Goal: Navigation & Orientation: Find specific page/section

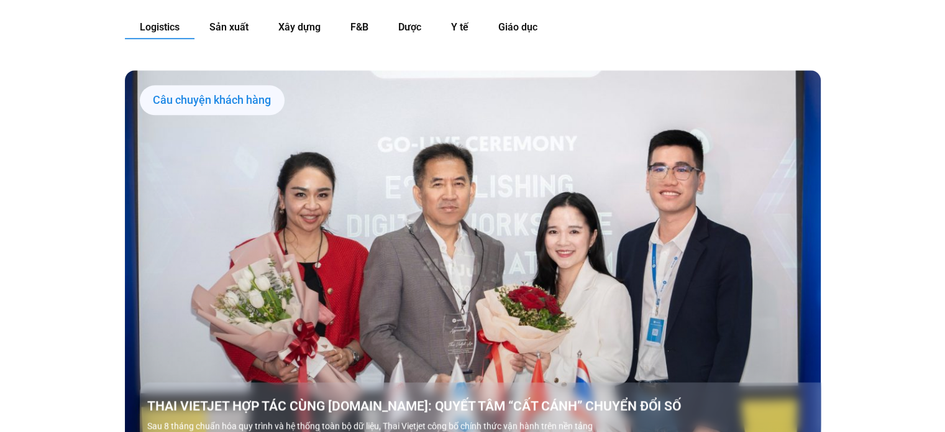
scroll to position [1367, 0]
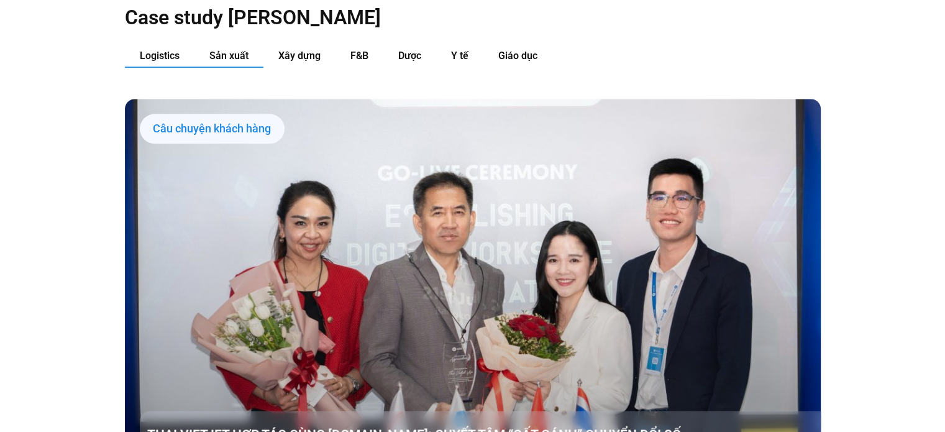
click at [229, 50] on span "Sản xuất" at bounding box center [228, 56] width 39 height 12
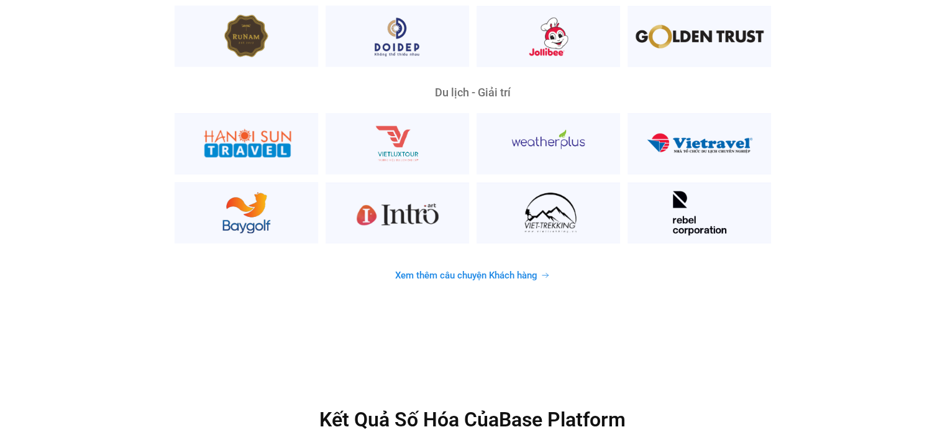
scroll to position [3293, 0]
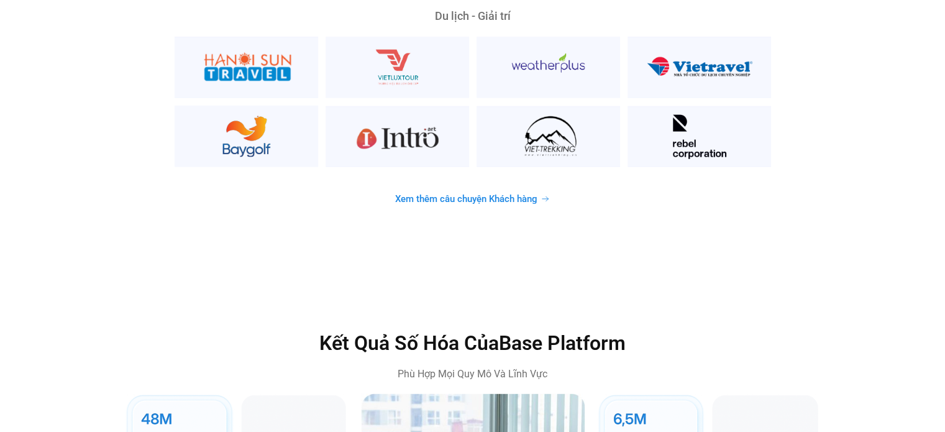
click at [416, 194] on span "Xem thêm câu chuyện Khách hàng" at bounding box center [466, 198] width 142 height 9
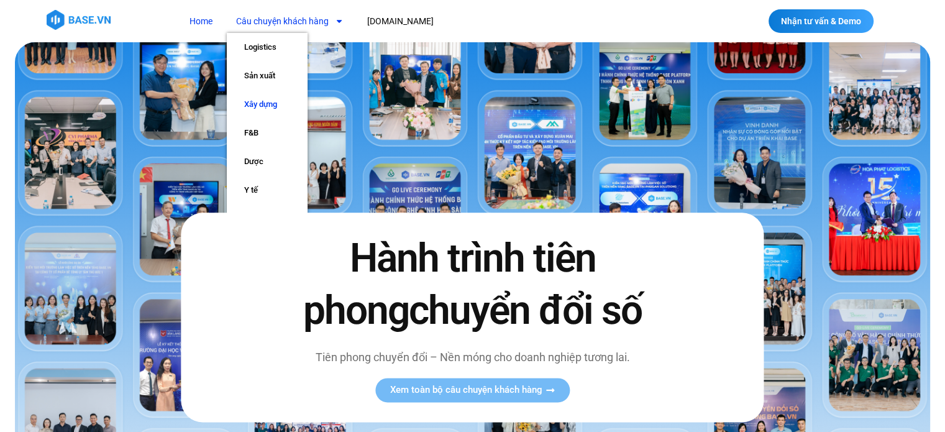
click at [257, 104] on link "Xây dựng" at bounding box center [267, 104] width 81 height 29
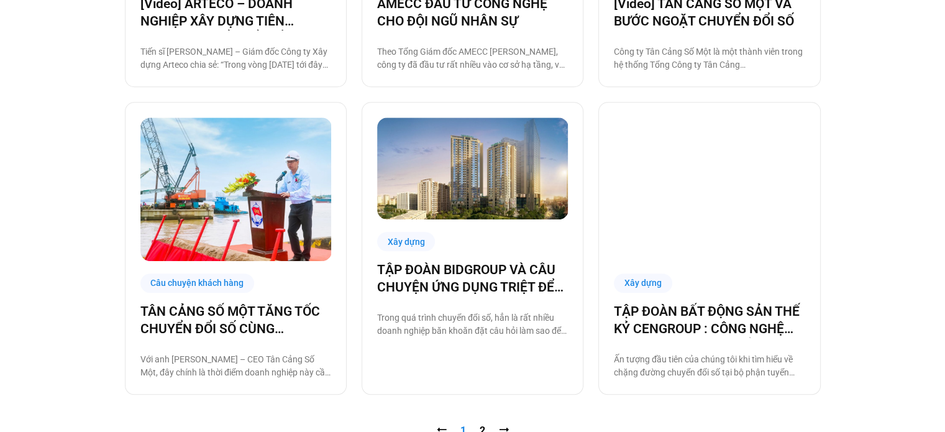
scroll to position [1305, 0]
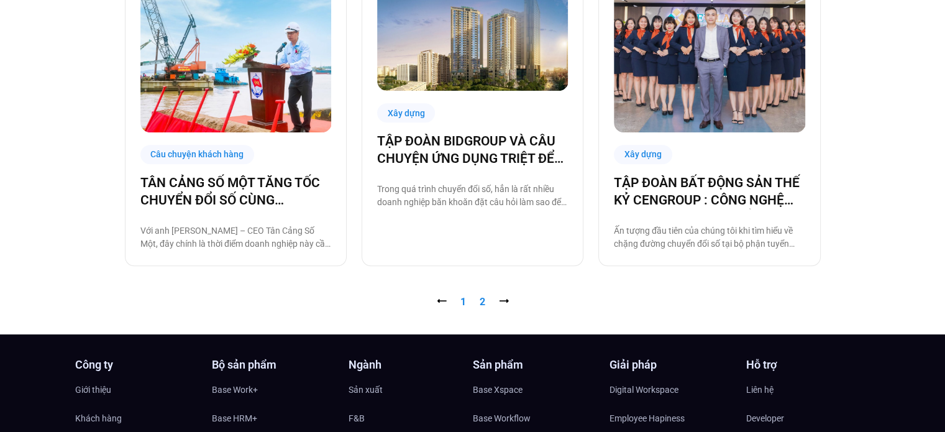
click at [480, 303] on link "Trang 2" at bounding box center [483, 302] width 6 height 12
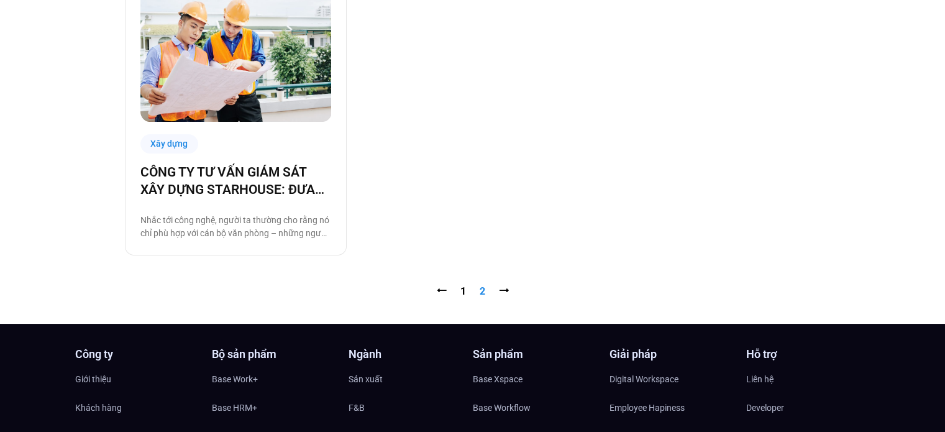
scroll to position [497, 0]
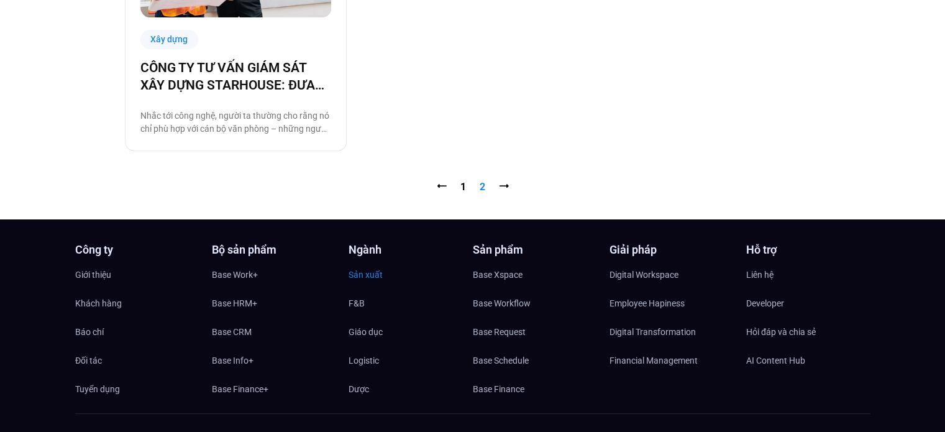
click at [373, 275] on span "Sản xuất" at bounding box center [366, 274] width 34 height 19
